Goal: Task Accomplishment & Management: Use online tool/utility

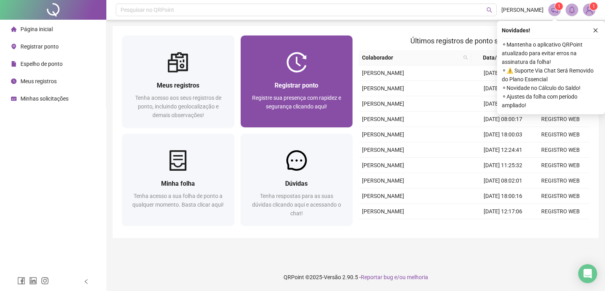
click at [317, 75] on div "Registrar ponto Registre sua presença com rapidez e segurança clicando aqui!" at bounding box center [297, 99] width 112 height 55
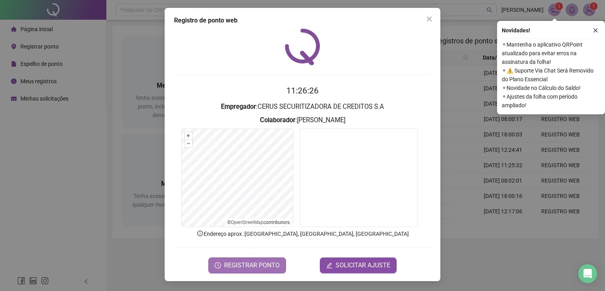
click at [236, 264] on span "REGISTRAR PONTO" at bounding box center [252, 264] width 56 height 9
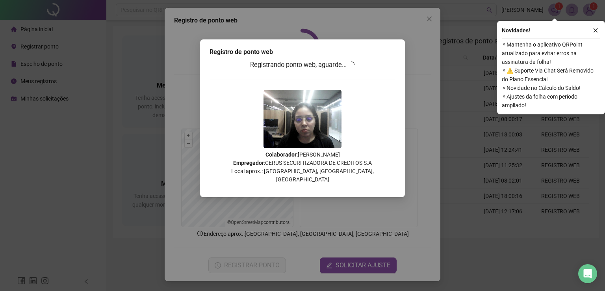
click at [480, 32] on div "Registro [PERSON_NAME] web Registrando ponto web, aguarde... Colaborador : [PER…" at bounding box center [302, 145] width 605 height 291
click at [433, 10] on div "Registro [PERSON_NAME] web Registrando ponto web, aguarde... Colaborador : [PER…" at bounding box center [302, 145] width 605 height 291
click at [430, 15] on div "Registro [PERSON_NAME] web Registrando ponto web, aguarde... Colaborador : [PER…" at bounding box center [302, 145] width 605 height 291
click at [261, 194] on div "Registro [PERSON_NAME] web Registrando ponto web, aguarde... Colaborador : [PER…" at bounding box center [302, 145] width 605 height 291
